Goal: Task Accomplishment & Management: Use online tool/utility

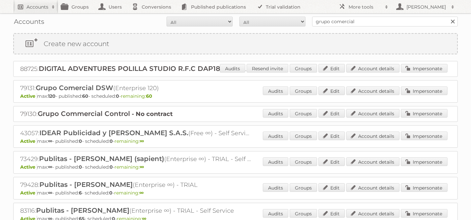
click at [33, 1] on link "Accounts" at bounding box center [35, 6] width 45 height 13
type input"] "disney"
click at [153, 17] on input "Search" at bounding box center [158, 22] width 10 height 10
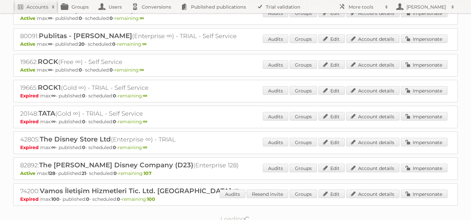
scroll to position [500, 0]
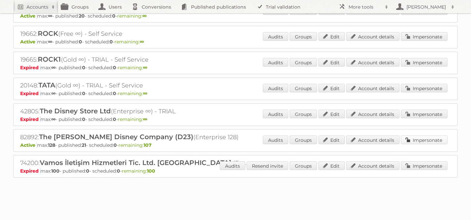
click at [425, 136] on link "Impersonate" at bounding box center [424, 140] width 47 height 9
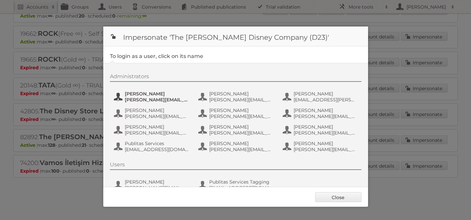
click at [149, 97] on span "ALISON.STATEMAN@DISNEY.COM" at bounding box center [157, 100] width 64 height 6
